Goal: Transaction & Acquisition: Purchase product/service

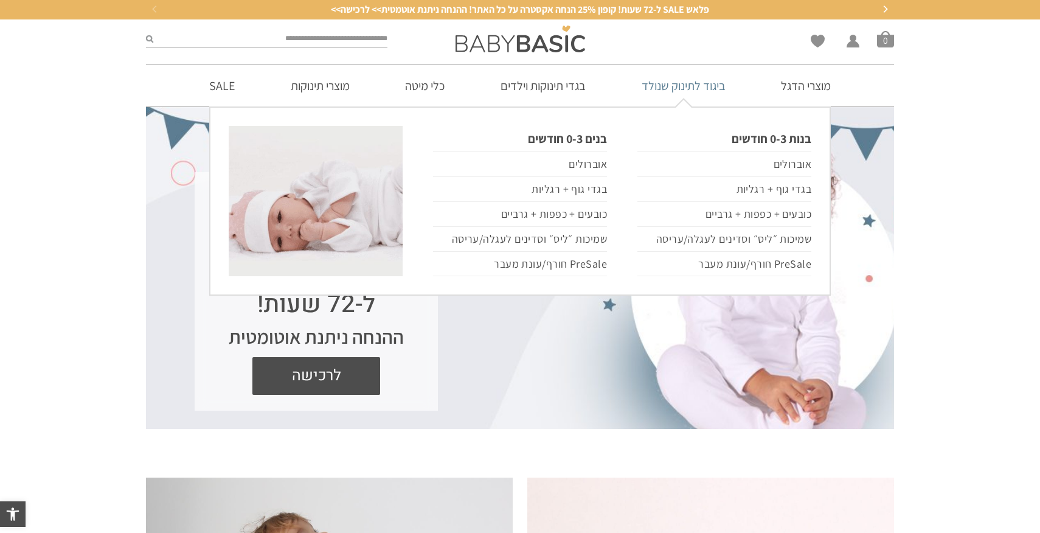
click at [706, 91] on link "ביגוד לתינוק שנולד" at bounding box center [683, 85] width 120 height 41
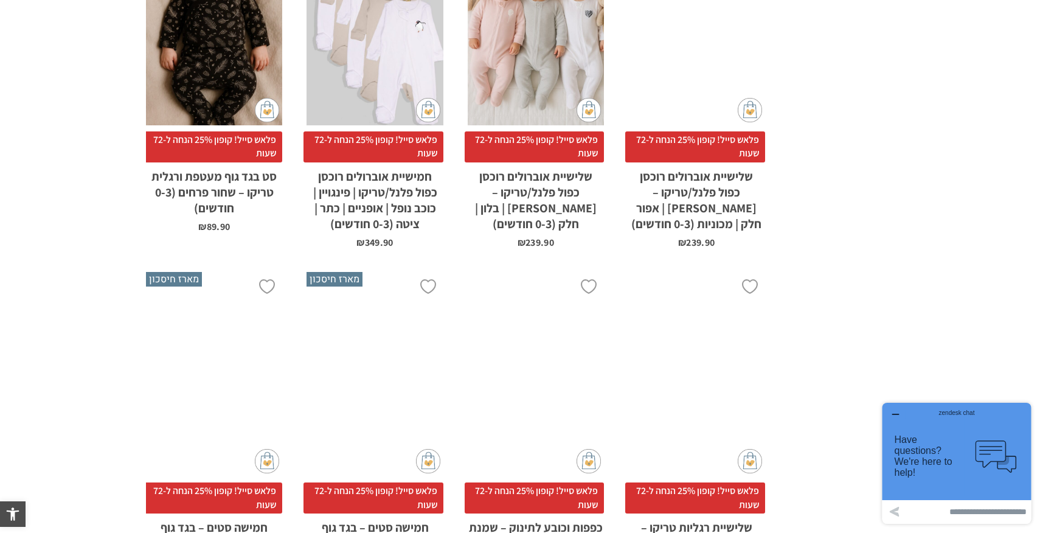
scroll to position [2086, 0]
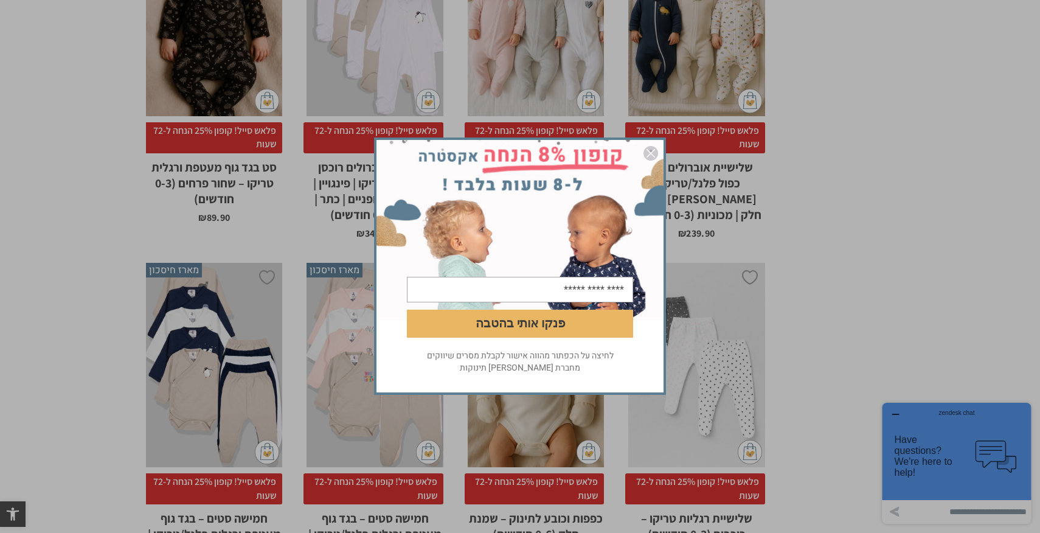
click at [652, 154] on img "סגור" at bounding box center [650, 153] width 15 height 15
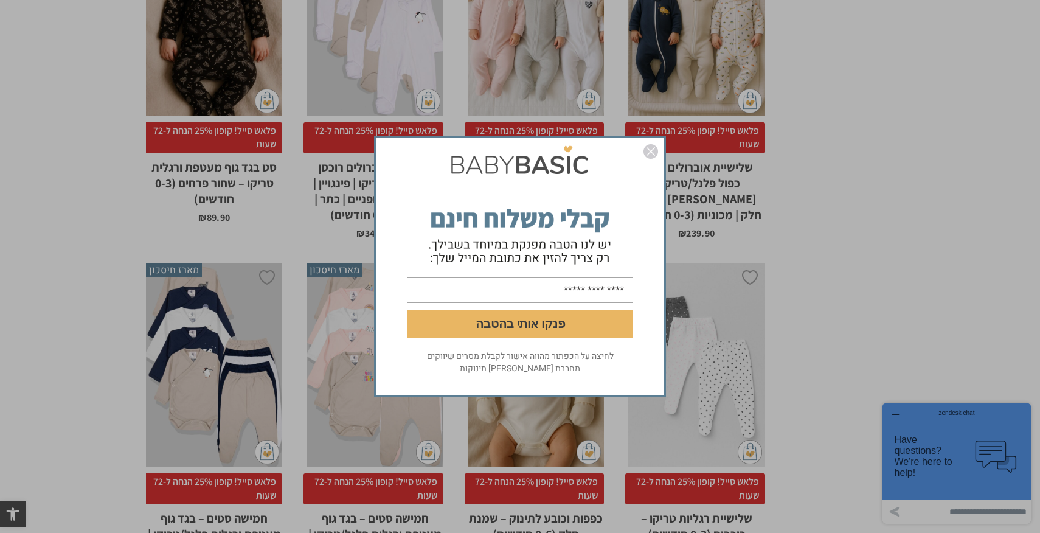
click at [651, 151] on img "סגור" at bounding box center [650, 151] width 15 height 15
